Goal: Information Seeking & Learning: Learn about a topic

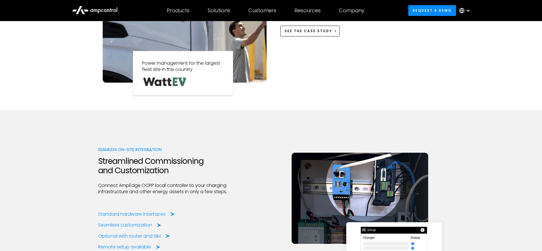
scroll to position [659, 0]
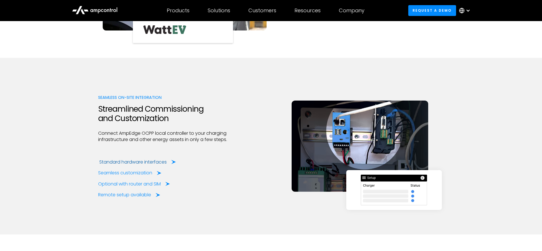
click at [155, 162] on div "Standard hardware interfaces" at bounding box center [132, 162] width 67 height 6
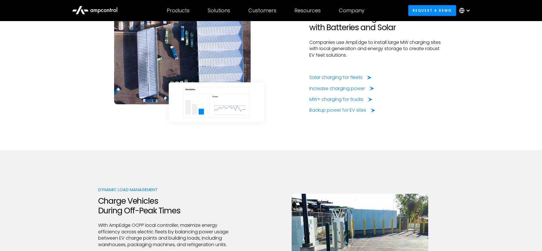
scroll to position [695, 0]
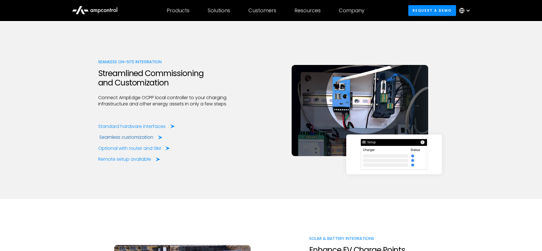
click at [135, 137] on div "Seamless customization" at bounding box center [126, 137] width 54 height 6
click at [139, 148] on div "Optional with router and SIM" at bounding box center [130, 148] width 63 height 6
click at [144, 161] on div "Remote setup available" at bounding box center [125, 159] width 53 height 6
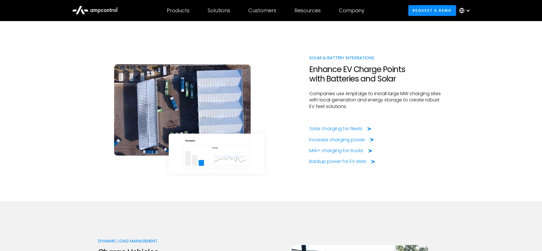
scroll to position [876, 0]
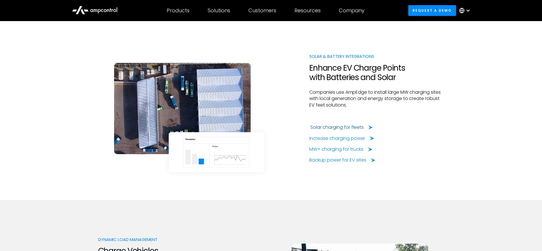
click at [340, 127] on div "Solar charging for fleets" at bounding box center [336, 127] width 53 height 6
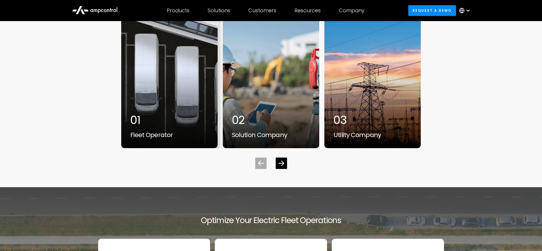
scroll to position [1861, 0]
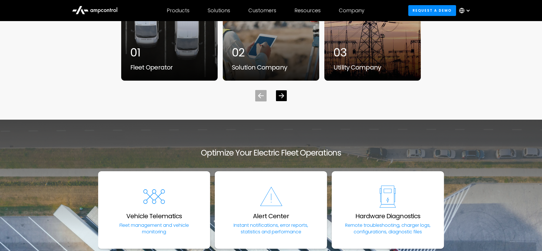
click at [284, 98] on div "Next slide" at bounding box center [280, 95] width 5 height 5
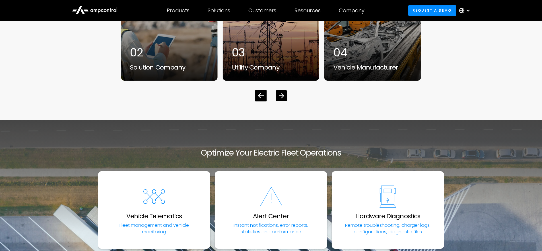
click at [284, 98] on div "Next slide" at bounding box center [280, 95] width 5 height 5
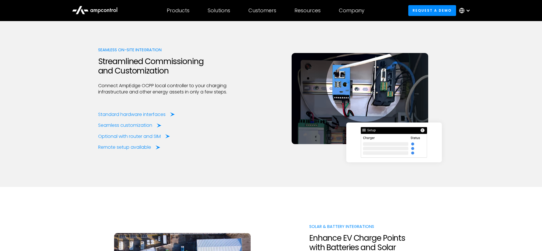
scroll to position [655, 0]
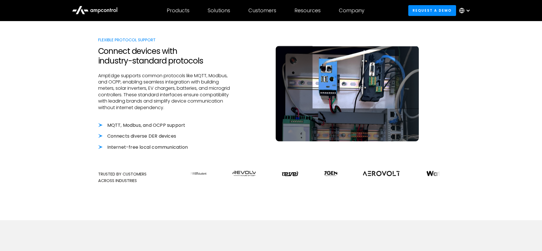
scroll to position [170, 0]
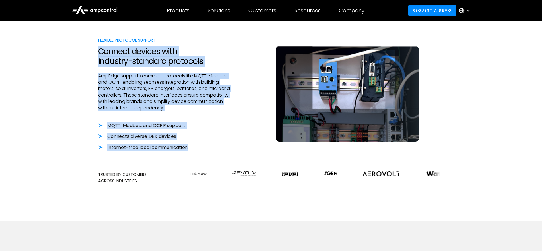
drag, startPoint x: 98, startPoint y: 50, endPoint x: 190, endPoint y: 148, distance: 133.8
click at [190, 148] on div "Flexible Protocol Support Connect devices with industry-standard protocols AmpE…" at bounding box center [165, 99] width 135 height 125
copy div "Connect devices with industry-standard protocols AmpEdge supports common protoc…"
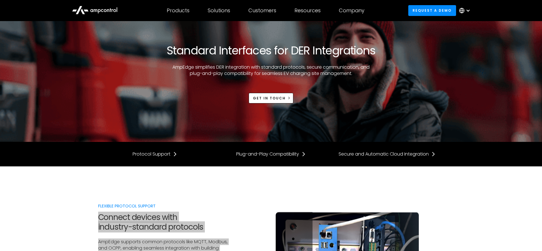
scroll to position [0, 0]
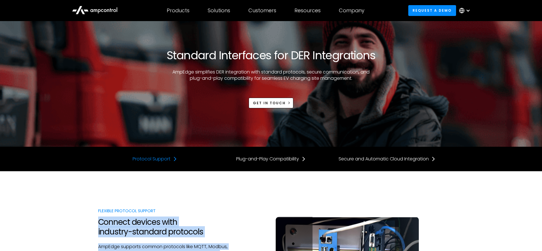
click at [164, 160] on div "Protocol Support" at bounding box center [152, 159] width 38 height 6
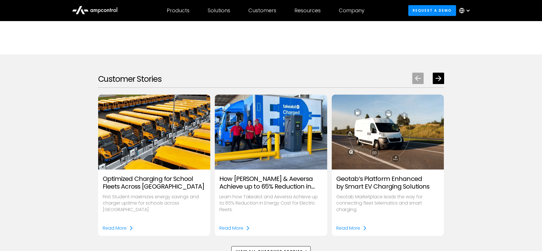
scroll to position [538, 0]
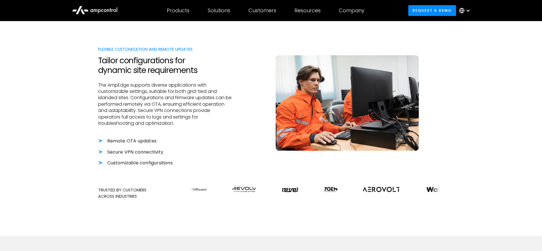
scroll to position [165, 0]
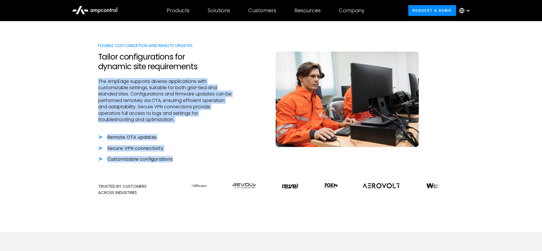
drag, startPoint x: 98, startPoint y: 81, endPoint x: 179, endPoint y: 160, distance: 113.4
click at [179, 160] on div "Flexible Customization and Remote Updates Tailor configurations for dynamic sit…" at bounding box center [165, 107] width 135 height 131
copy div "The AmpEdge supports diverse applications with customizable settings, suitable …"
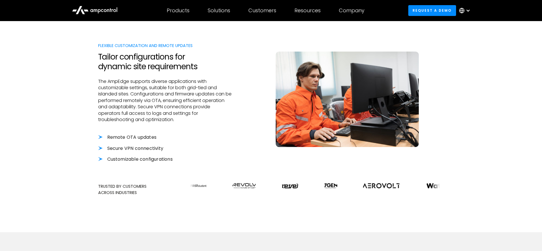
click at [132, 60] on h2 "Tailor configurations for dynamic site requirements" at bounding box center [165, 61] width 135 height 19
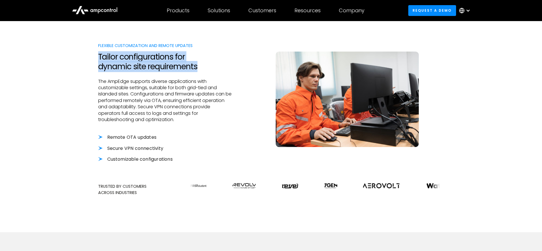
drag, startPoint x: 198, startPoint y: 67, endPoint x: 92, endPoint y: 56, distance: 106.4
click at [92, 56] on div "Flexible Customization and Remote Updates Tailor configurations for dynamic sit…" at bounding box center [271, 119] width 542 height 226
copy h2 "Tailor configurations for dynamic site requirements"
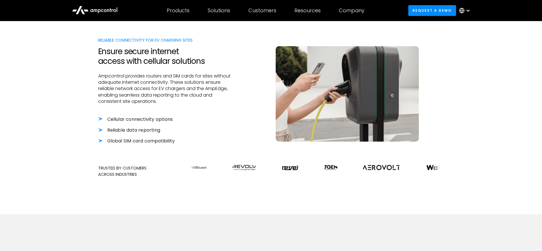
scroll to position [171, 0]
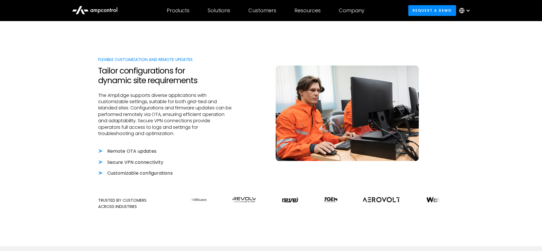
scroll to position [164, 0]
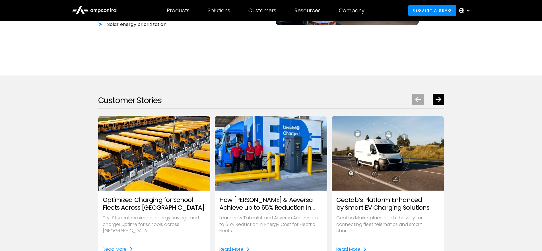
scroll to position [803, 0]
